Goal: Information Seeking & Learning: Learn about a topic

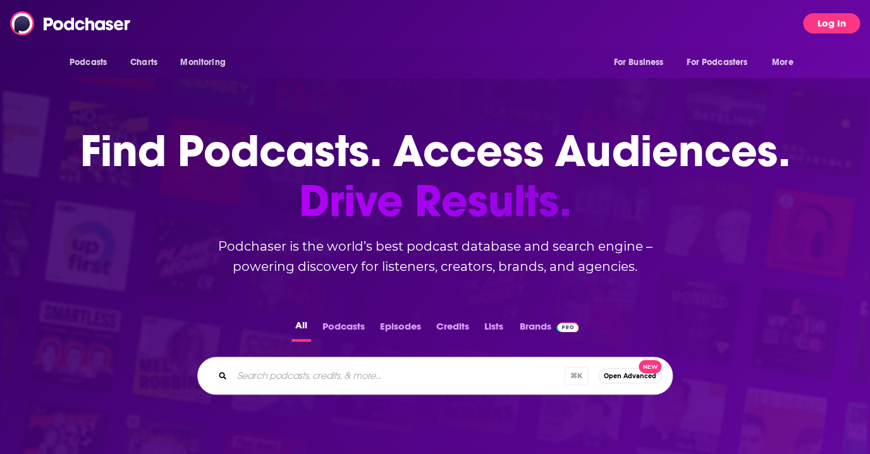
click at [829, 20] on button "Log In" at bounding box center [831, 23] width 57 height 20
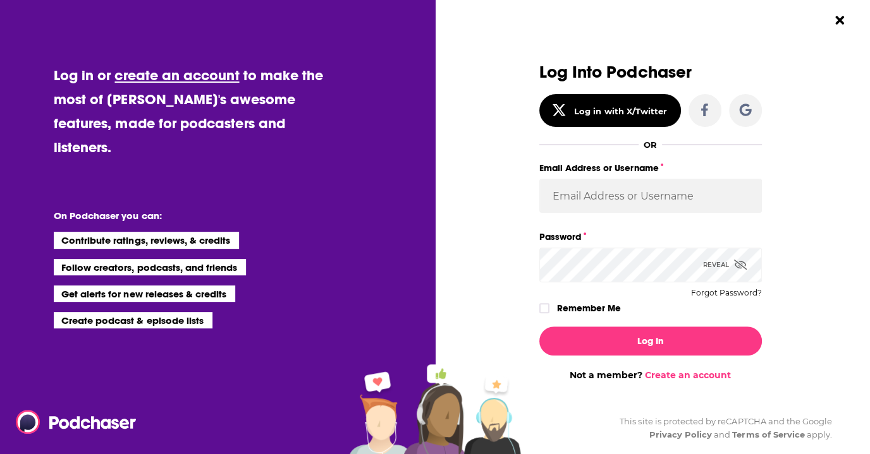
type input "[EMAIL_ADDRESS][DOMAIN_NAME]"
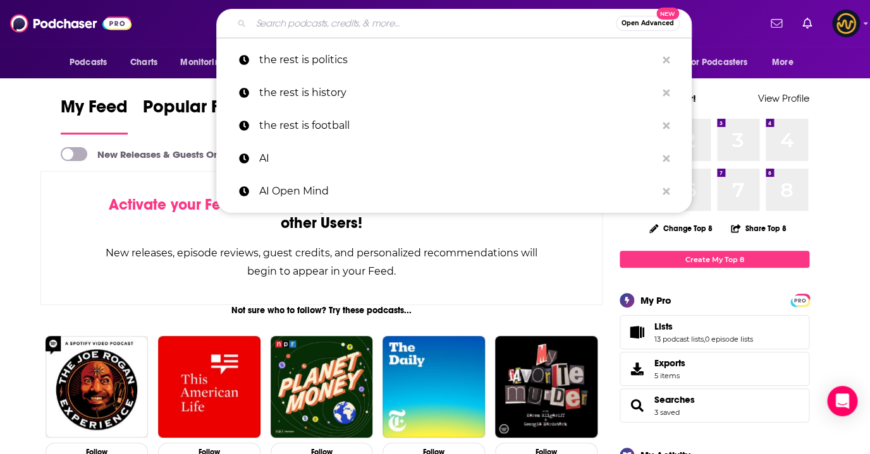
click at [315, 21] on input "Search podcasts, credits, & more..." at bounding box center [433, 23] width 365 height 20
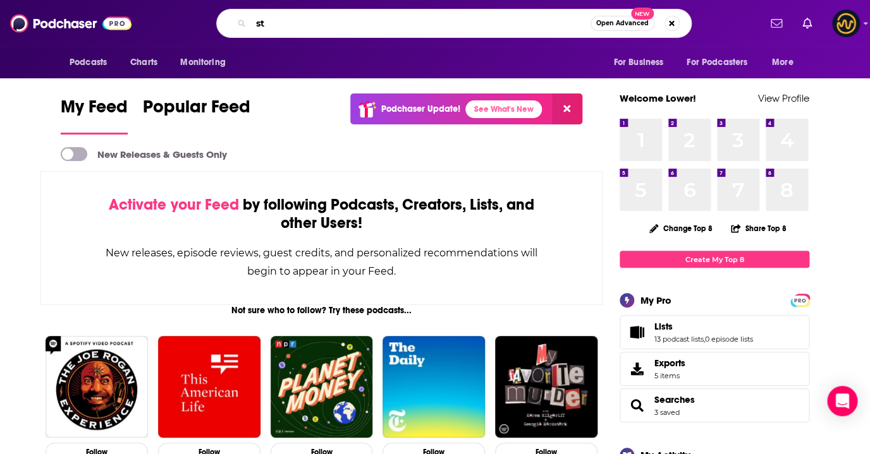
type input "s"
type input "stories from the floor"
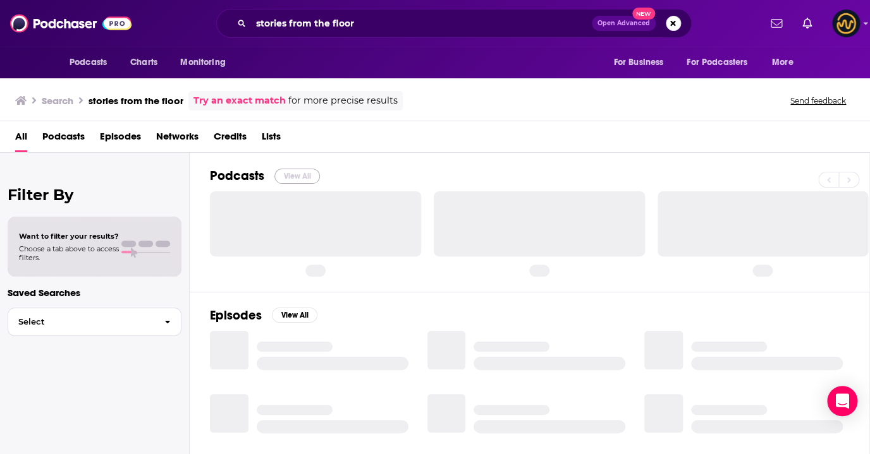
click at [302, 176] on button "View All" at bounding box center [297, 176] width 46 height 15
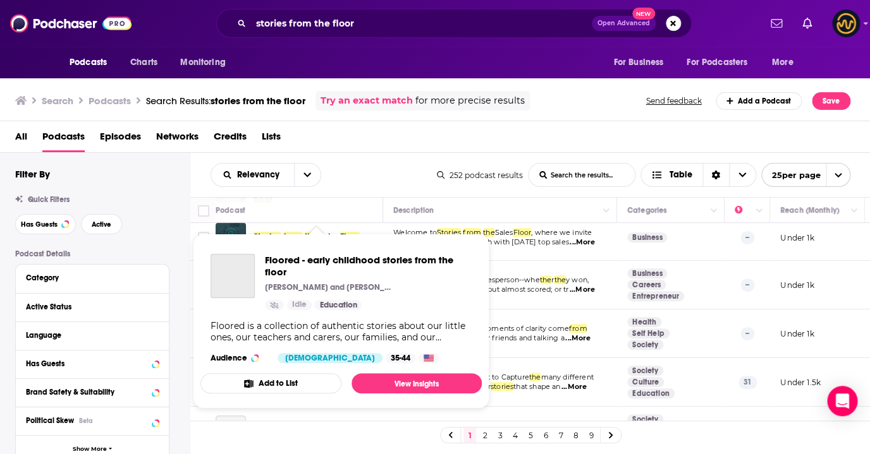
scroll to position [142, 0]
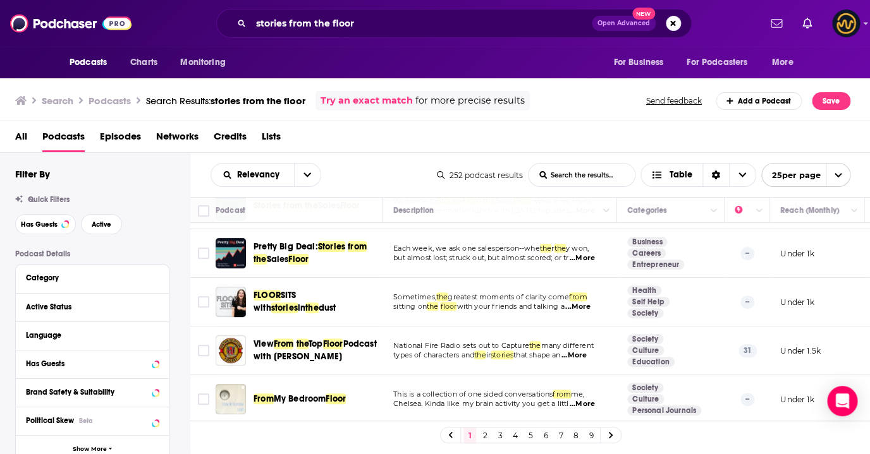
click at [367, 160] on div "Relevancy List Search Input Search the results... Table 252 podcast results Lis…" at bounding box center [530, 175] width 680 height 44
click at [80, 64] on span "Podcasts" at bounding box center [88, 63] width 37 height 18
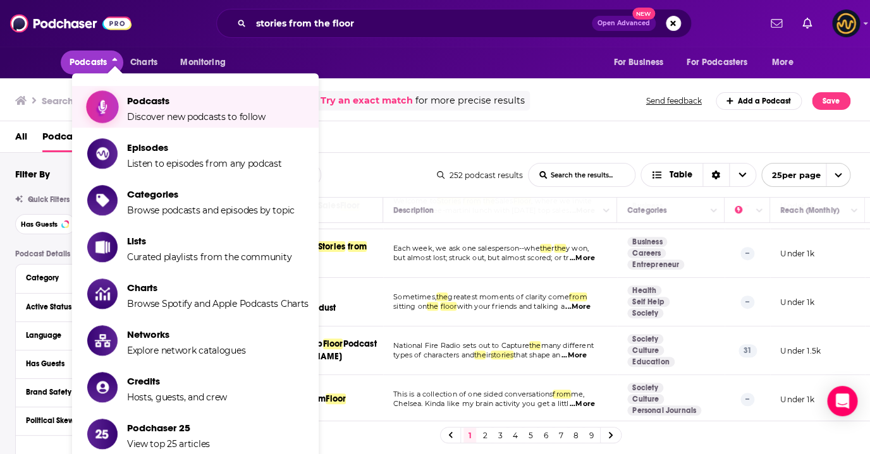
click at [146, 95] on span "Podcasts" at bounding box center [196, 101] width 138 height 12
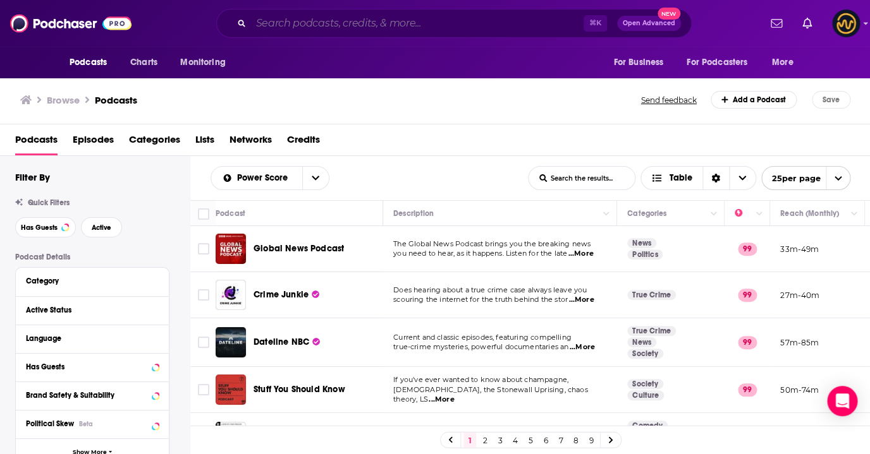
click at [284, 21] on input "Search podcasts, credits, & more..." at bounding box center [417, 23] width 332 height 20
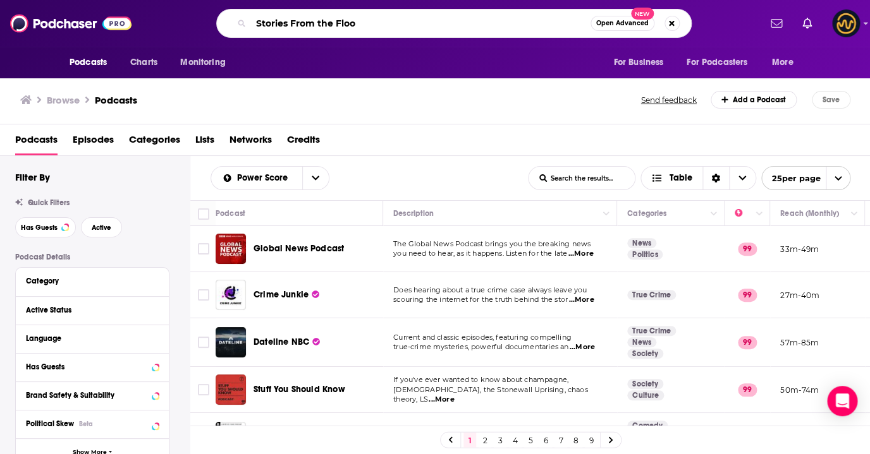
type input "Stories From the Floor"
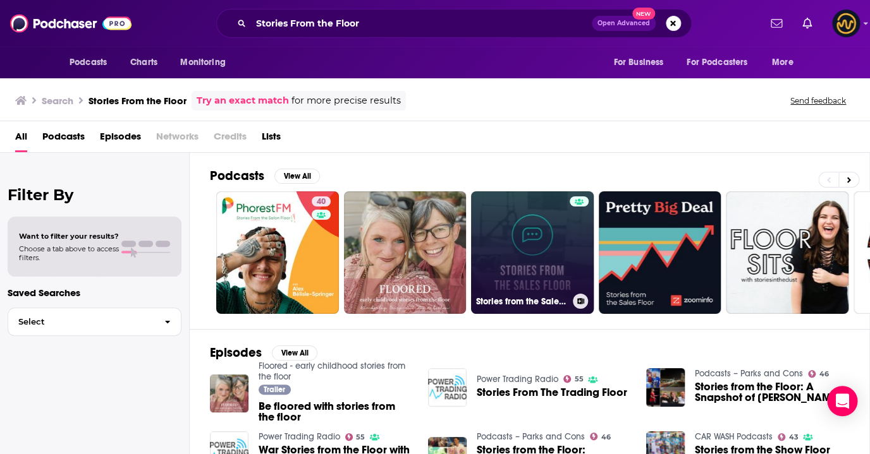
click at [537, 229] on link "Stories from the Sales Floor" at bounding box center [532, 253] width 123 height 123
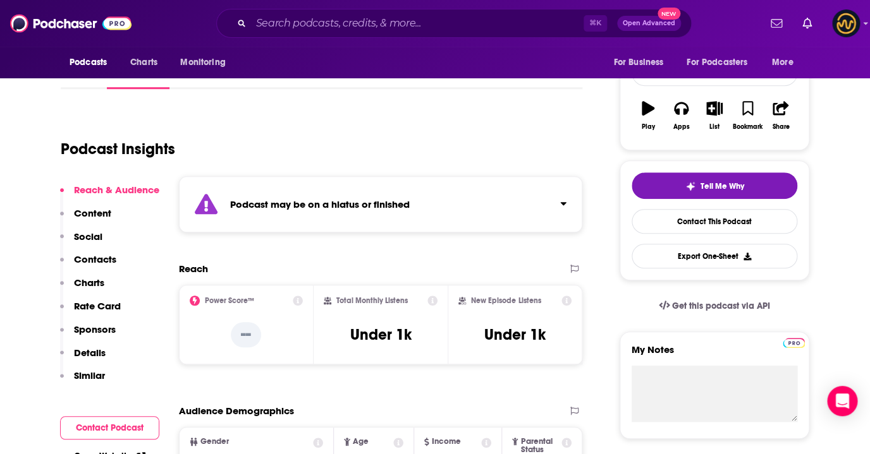
scroll to position [196, 0]
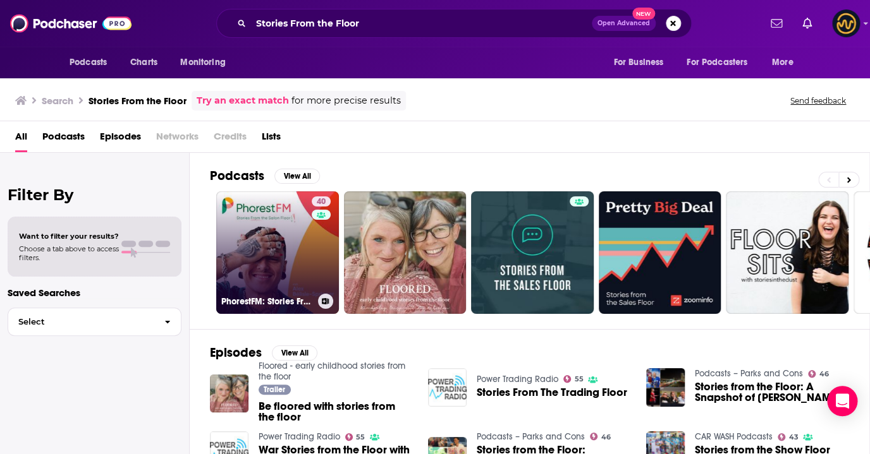
click at [301, 255] on link "40 PhorestFM: Stories From the Salon Floor" at bounding box center [277, 253] width 123 height 123
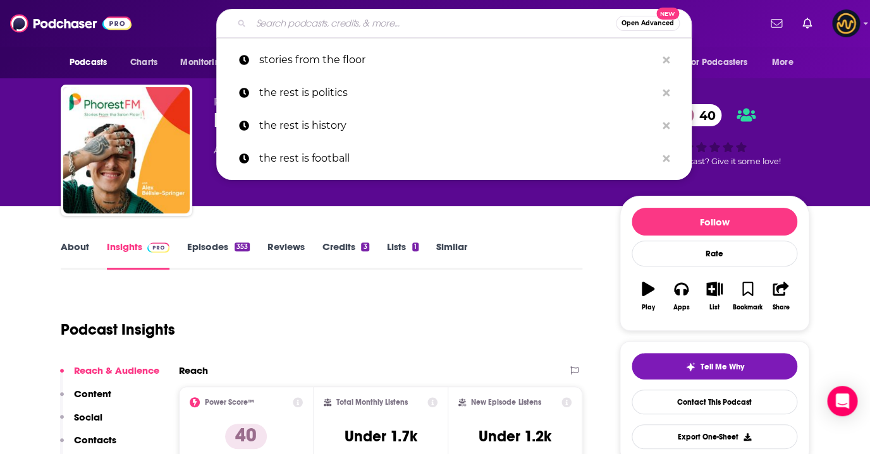
click at [410, 23] on input "Search podcasts, credits, & more..." at bounding box center [433, 23] width 365 height 20
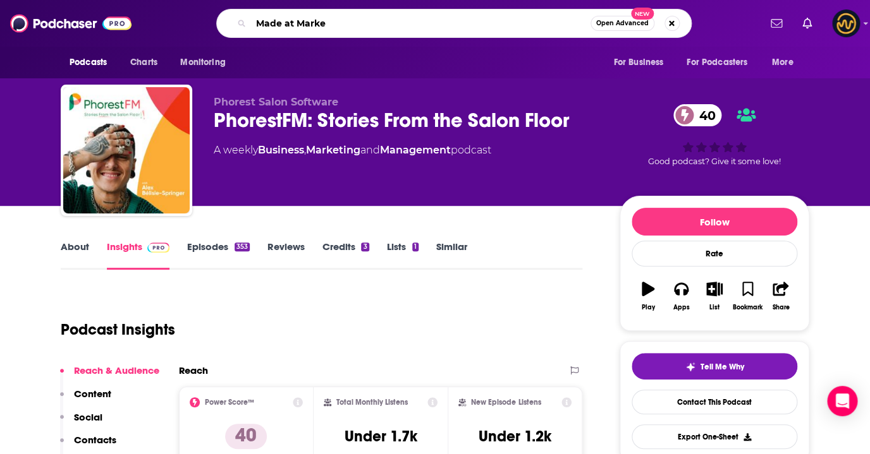
type input "Made at [GEOGRAPHIC_DATA]"
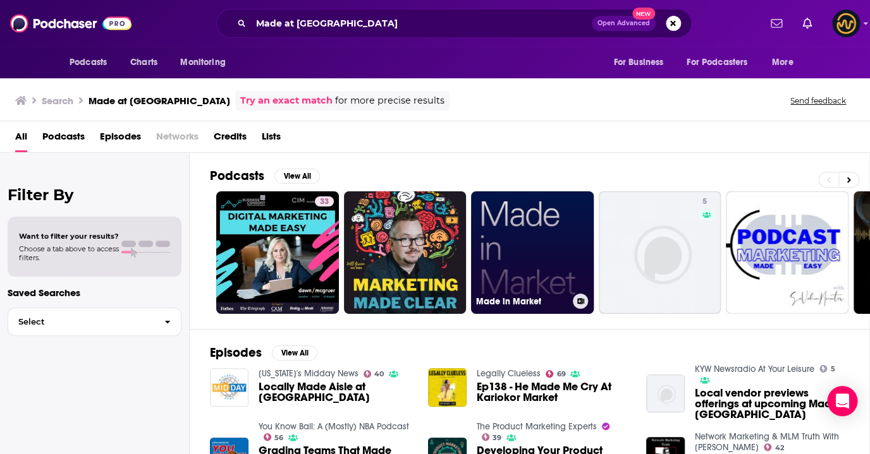
click at [531, 241] on link "Made in Market" at bounding box center [532, 253] width 123 height 123
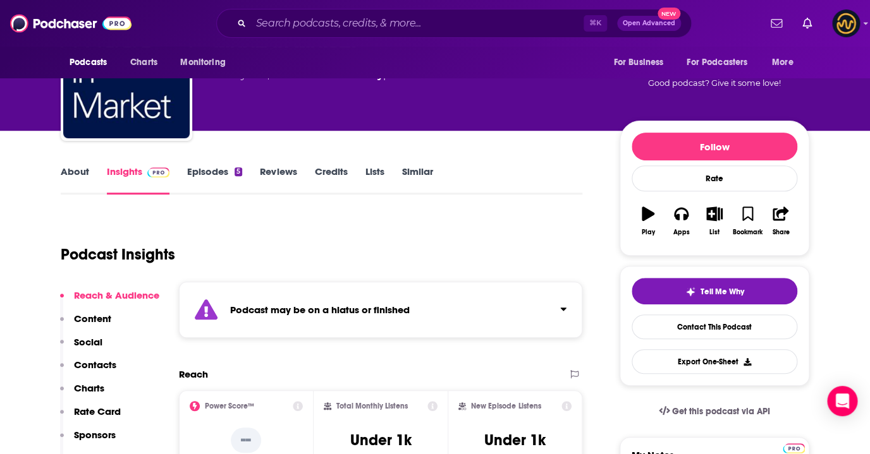
scroll to position [69, 0]
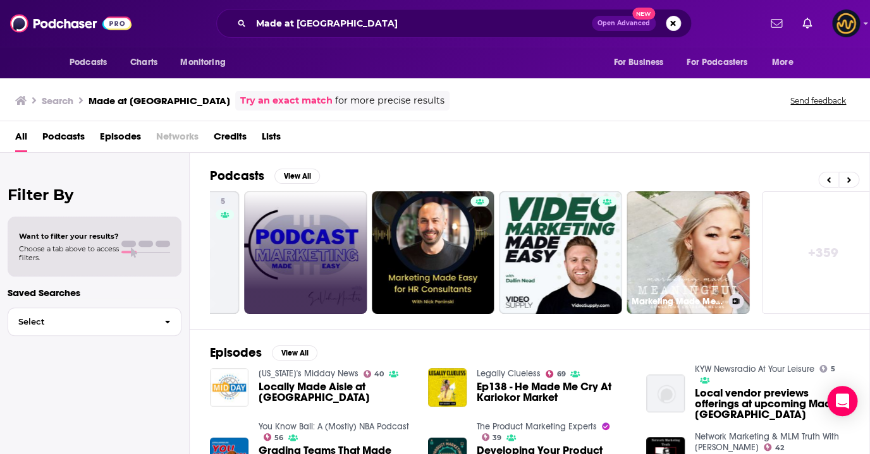
scroll to position [0, 501]
